Goal: Task Accomplishment & Management: Manage account settings

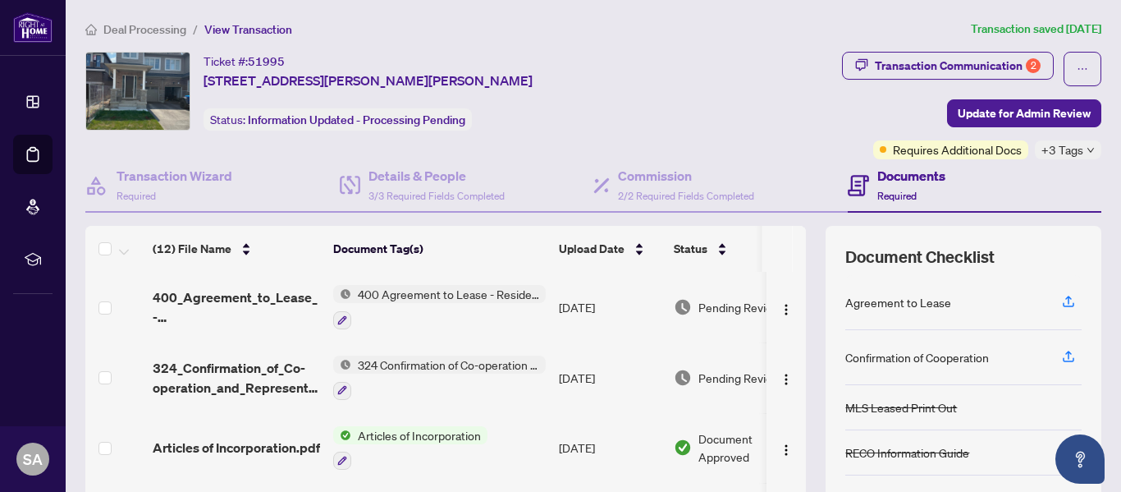
click at [1060, 154] on span "+3 Tags" at bounding box center [1063, 149] width 42 height 19
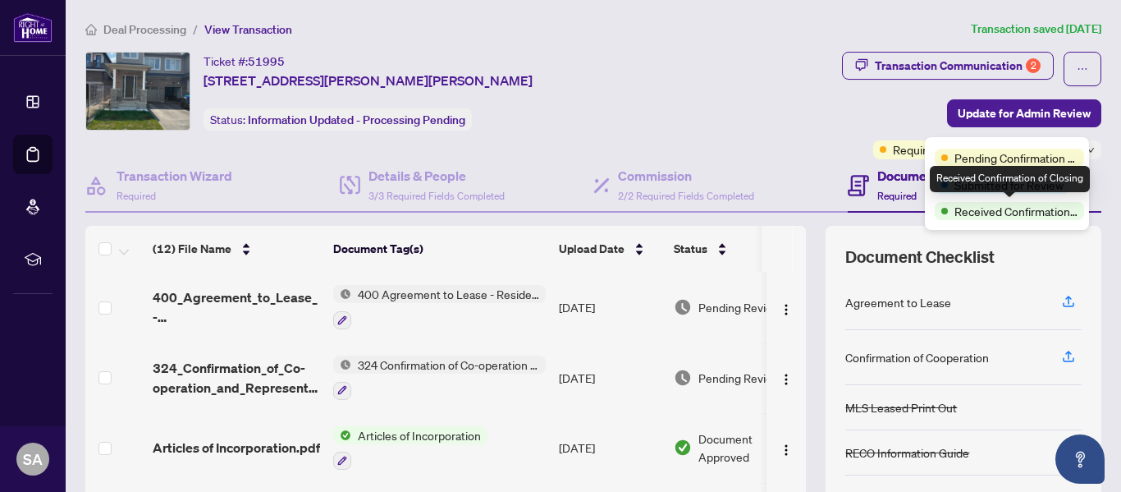
click at [1010, 211] on span "Received Confirmation of Closing" at bounding box center [1016, 211] width 123 height 18
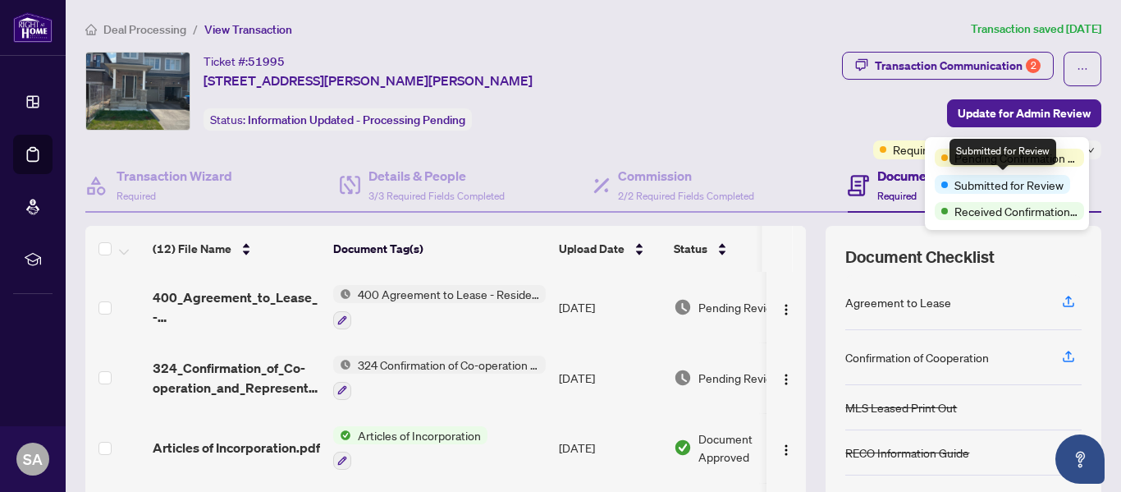
click at [969, 190] on span "Submitted for Review" at bounding box center [1009, 185] width 109 height 18
drag, startPoint x: 949, startPoint y: 184, endPoint x: 975, endPoint y: 186, distance: 26.3
click at [956, 184] on div "Submitted for Review" at bounding box center [1002, 184] width 135 height 18
drag, startPoint x: 975, startPoint y: 186, endPoint x: 1018, endPoint y: 187, distance: 42.7
click at [1018, 187] on span "Submitted for Review" at bounding box center [1009, 185] width 109 height 18
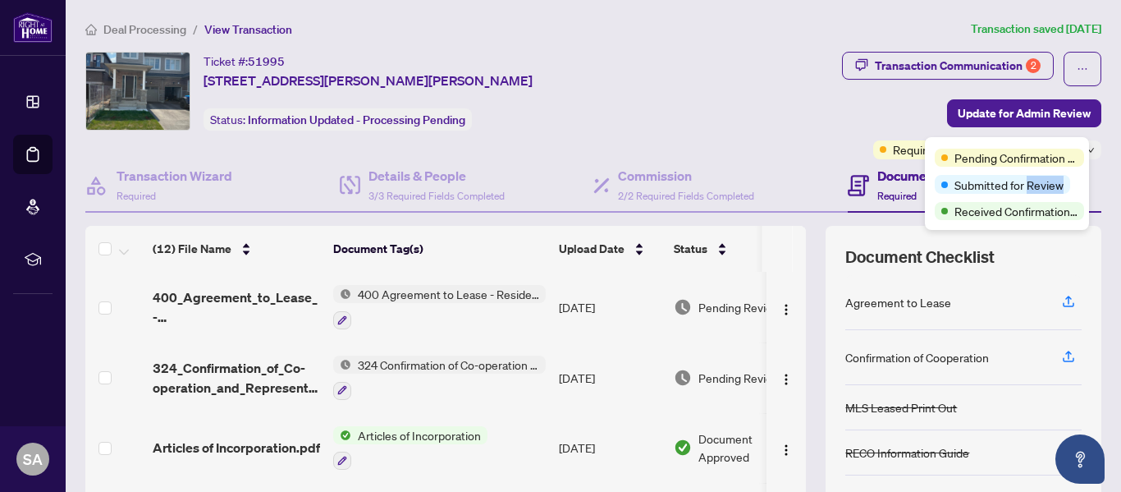
drag, startPoint x: 1039, startPoint y: 190, endPoint x: 1056, endPoint y: 195, distance: 17.9
click at [1056, 195] on div "Pending Confirmation of Closing Submitted for Review Received Confirmation of C…" at bounding box center [1007, 183] width 164 height 93
click at [975, 187] on span "Submitted for Review" at bounding box center [1009, 185] width 109 height 18
click at [100, 35] on span "Deal Processing" at bounding box center [135, 29] width 101 height 15
click at [181, 80] on main "Deal Processing / View Transaction Transaction saved 2 days ago Ticket #: 51995…" at bounding box center [594, 246] width 1056 height 492
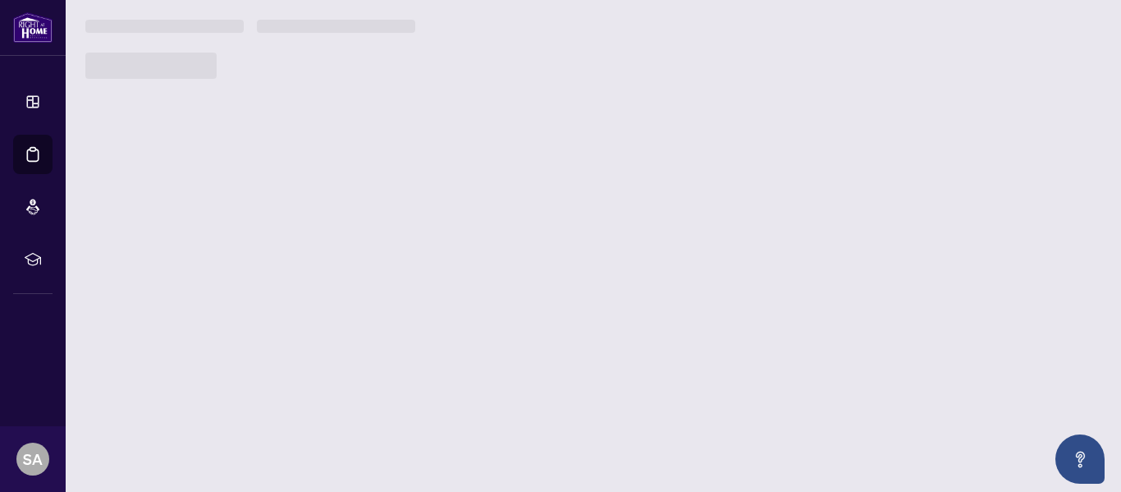
drag, startPoint x: 202, startPoint y: 90, endPoint x: 258, endPoint y: 117, distance: 62.0
click at [240, 108] on main "Deal Processing / View Transaction Transaction saved 2 days ago Ticket #: 51995…" at bounding box center [594, 246] width 1056 height 492
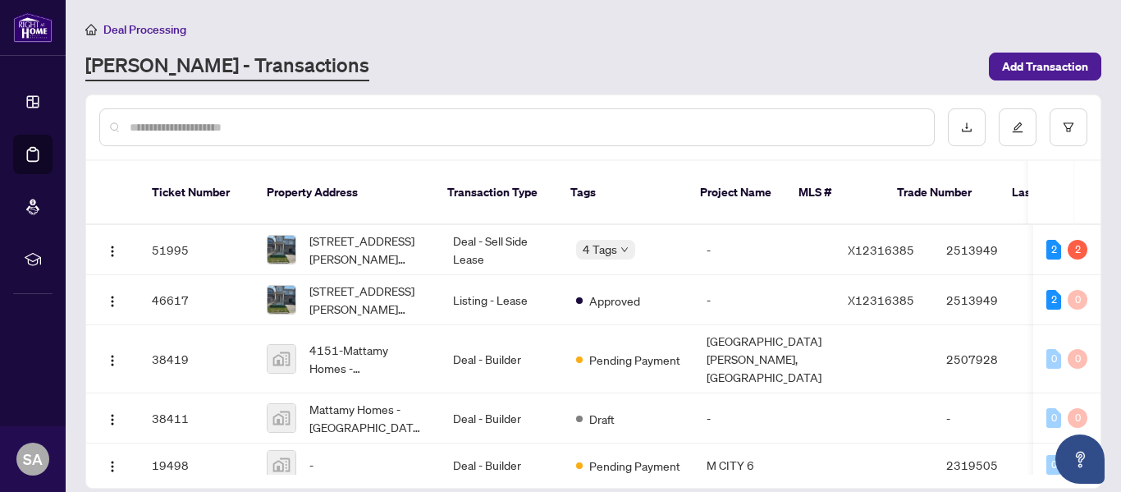
click at [949, 45] on div "Deal Processing RAHR - Transactions Add Transaction" at bounding box center [593, 51] width 1016 height 62
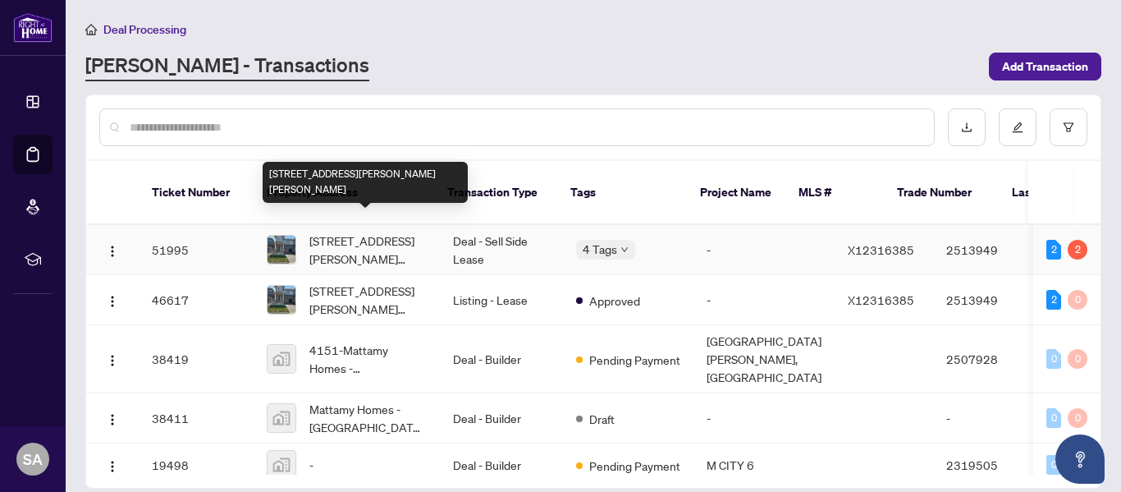
click at [359, 231] on span "[STREET_ADDRESS][PERSON_NAME][PERSON_NAME]" at bounding box center [367, 249] width 117 height 36
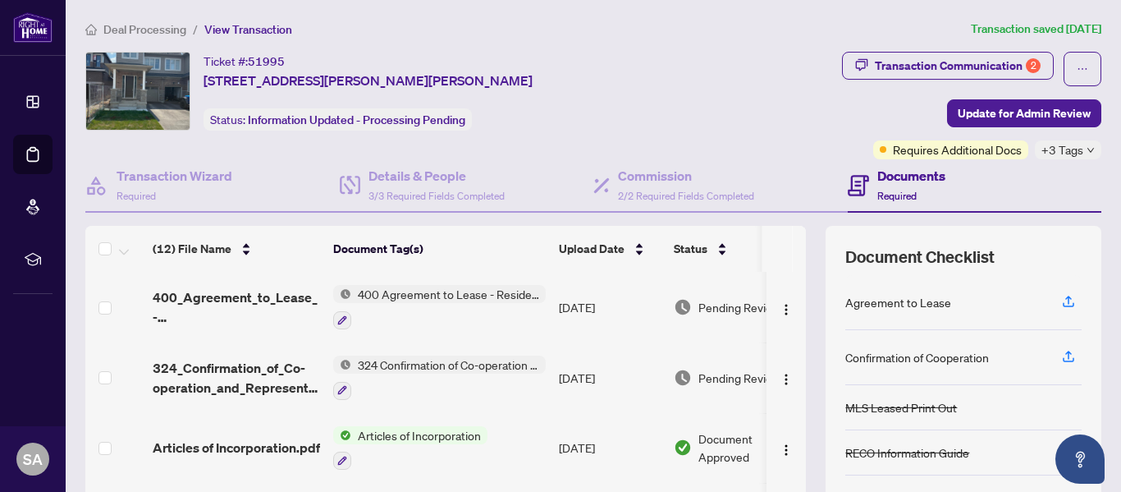
click at [1087, 148] on icon "down" at bounding box center [1091, 150] width 8 height 8
